Goal: Task Accomplishment & Management: Complete application form

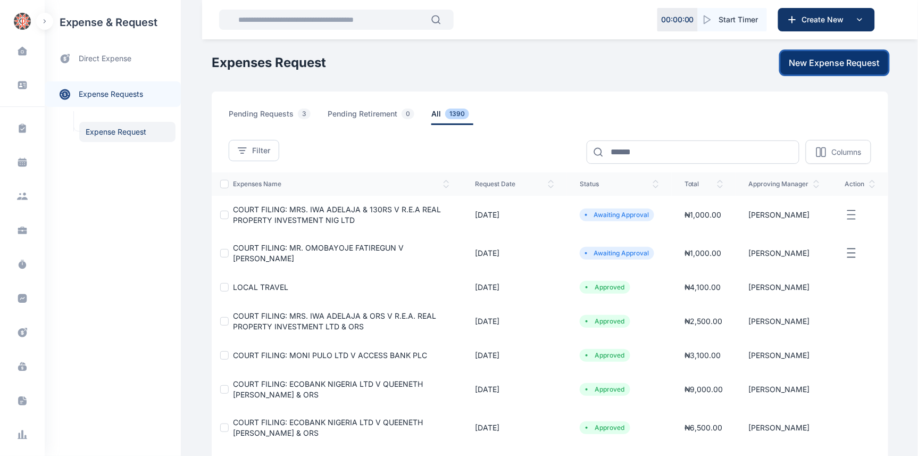
click at [841, 61] on span "New Expense Request" at bounding box center [835, 62] width 90 height 13
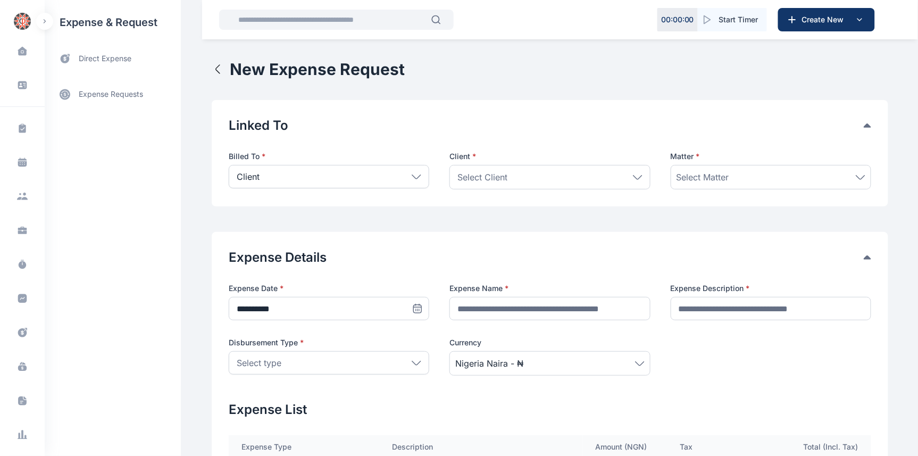
click at [639, 175] on icon at bounding box center [638, 177] width 10 height 5
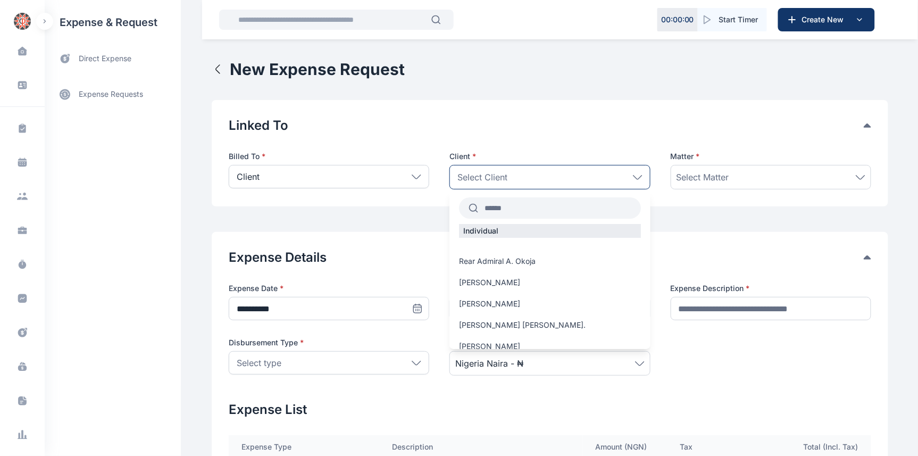
click at [535, 204] on input "text" at bounding box center [559, 207] width 162 height 19
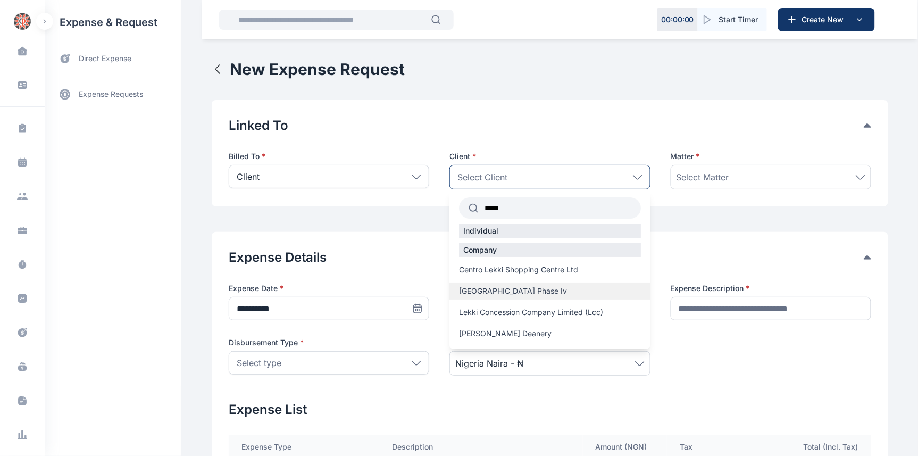
click at [526, 289] on span "[GEOGRAPHIC_DATA] Phase Iv" at bounding box center [513, 291] width 108 height 11
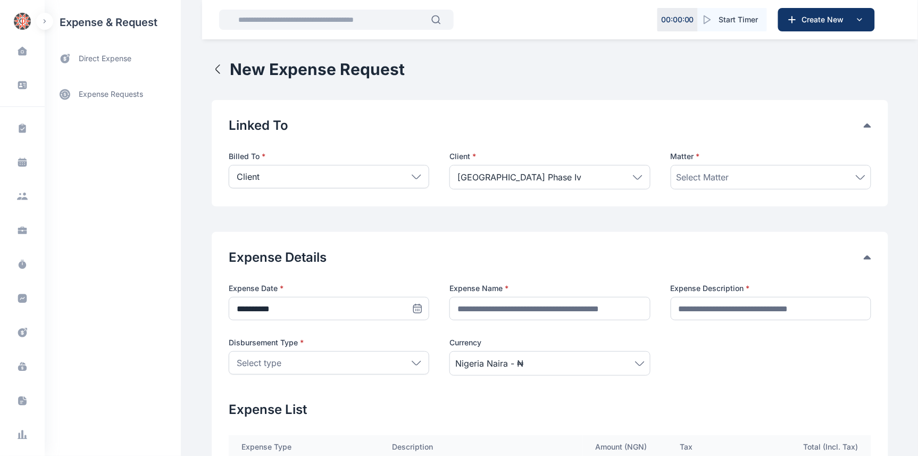
click at [635, 177] on icon at bounding box center [638, 177] width 10 height 5
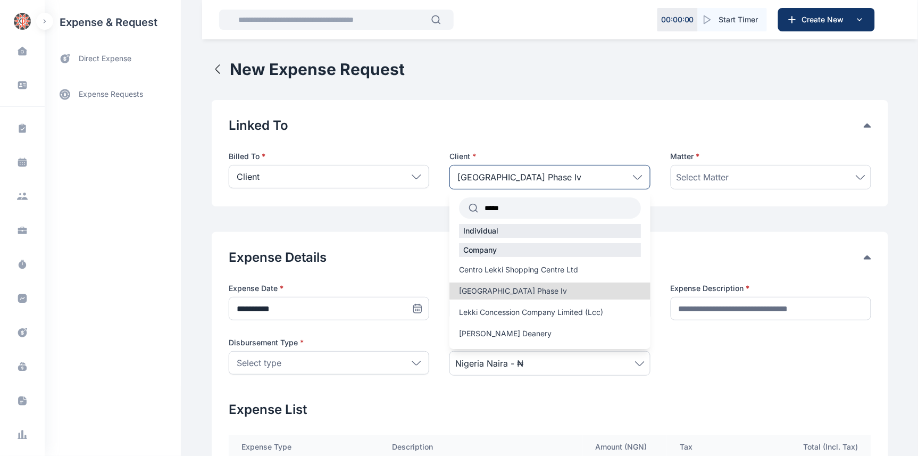
click at [530, 208] on input "*****" at bounding box center [559, 207] width 162 height 19
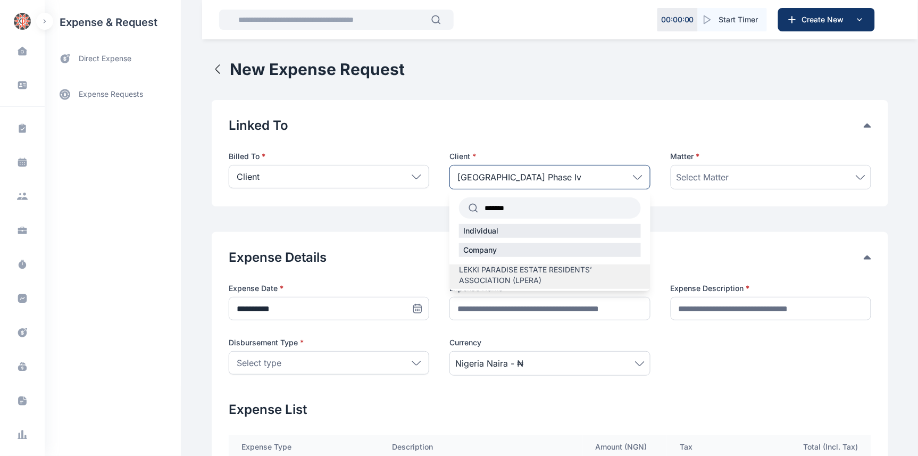
type input "*******"
click at [515, 276] on span "LEKKI PARADISE ESTATE RESIDENTS’ ASSOCIATION (LPERA)" at bounding box center [549, 274] width 181 height 21
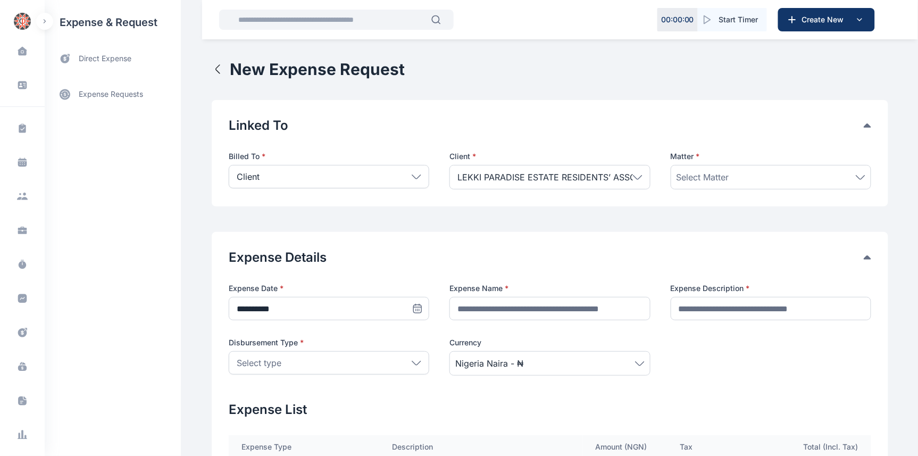
click at [753, 172] on div "Select Matter" at bounding box center [771, 177] width 189 height 13
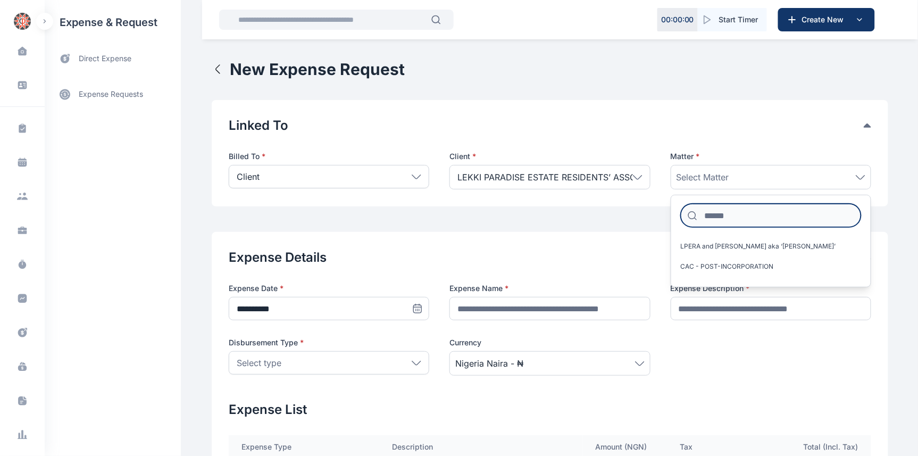
click at [780, 215] on input at bounding box center [771, 215] width 180 height 23
type input "*"
